Goal: Information Seeking & Learning: Learn about a topic

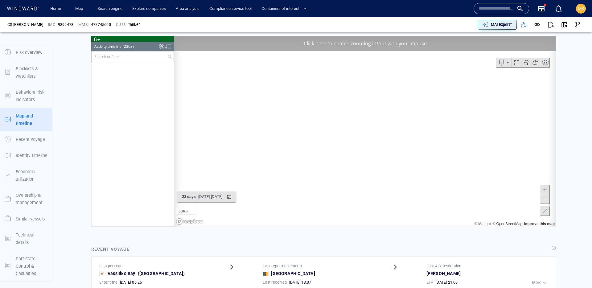
scroll to position [38921, 0]
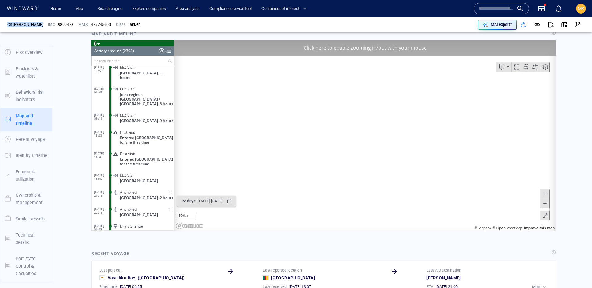
drag, startPoint x: 14, startPoint y: 25, endPoint x: 5, endPoint y: 23, distance: 8.5
click at [0, 23] on div "CS ZHE JIANG IMO 9899478 MMSI 477745600 Class Tanker MAI Expert™" at bounding box center [296, 24] width 592 height 15
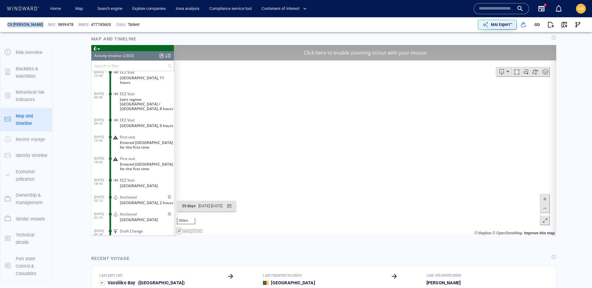
copy div "CS ZHE JIANG"
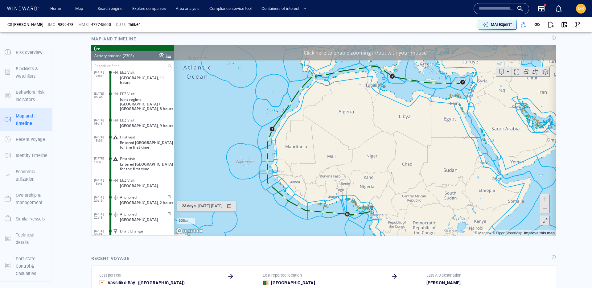
click at [59, 26] on span "9899478" at bounding box center [65, 25] width 15 height 6
copy span "9899478"
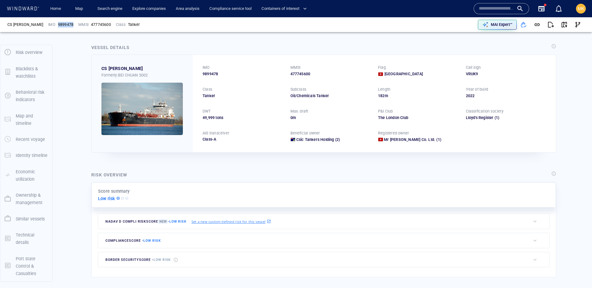
scroll to position [0, 0]
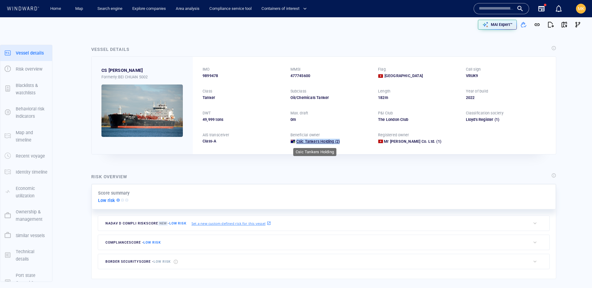
copy div "Csic Tankers Holding (2)"
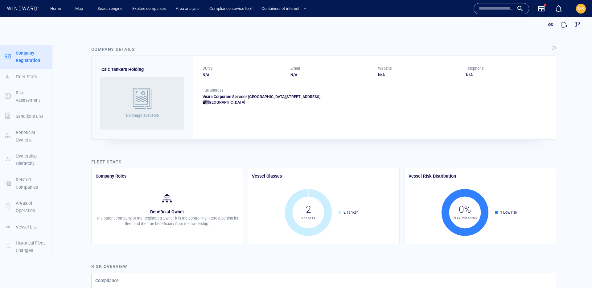
drag, startPoint x: 250, startPoint y: 105, endPoint x: 252, endPoint y: 70, distance: 35.2
click at [205, 102] on div "British Virgin Islands" at bounding box center [375, 103] width 344 height 6
copy div "British Virgin Islands"
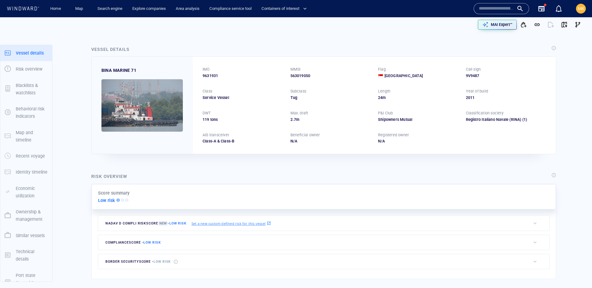
click at [491, 14] on div at bounding box center [502, 8] width 56 height 11
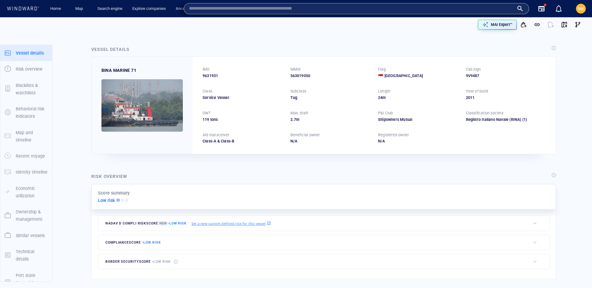
click at [491, 10] on input "text" at bounding box center [351, 8] width 325 height 9
paste input "******"
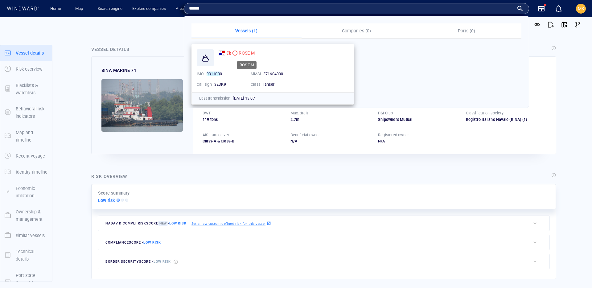
type input "******"
click at [252, 51] on span "ROSE M" at bounding box center [247, 53] width 16 height 5
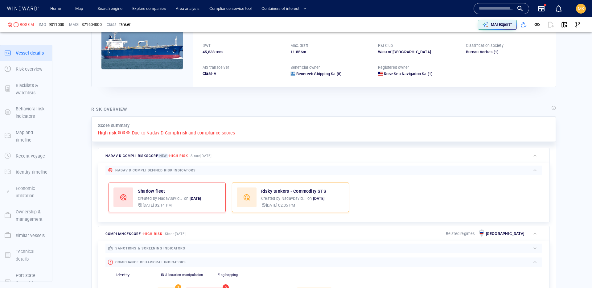
scroll to position [16, 0]
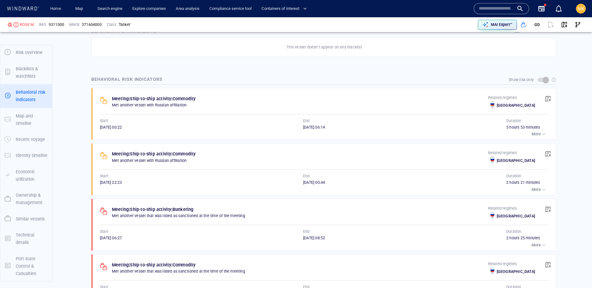
scroll to position [410, 0]
